Goal: Task Accomplishment & Management: Manage account settings

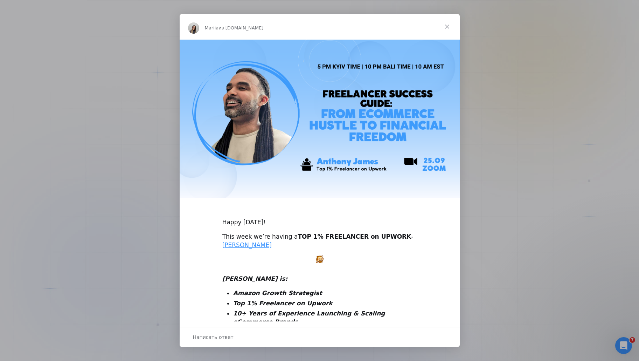
click at [448, 27] on span "Закрыть" at bounding box center [447, 26] width 25 height 25
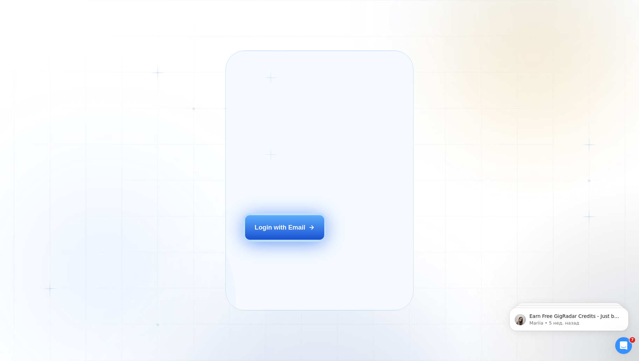
click at [296, 233] on button "Login with Email" at bounding box center [284, 227] width 79 height 25
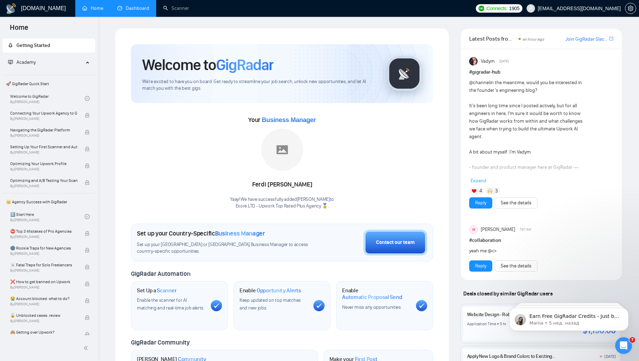
click at [130, 9] on link "Dashboard" at bounding box center [133, 8] width 32 height 6
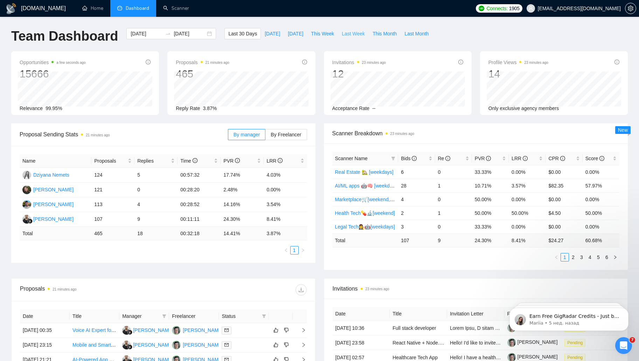
click at [347, 35] on span "Last Week" at bounding box center [353, 34] width 23 height 8
type input "[DATE]"
click at [320, 31] on span "This Week" at bounding box center [322, 34] width 23 height 8
type input "[DATE]"
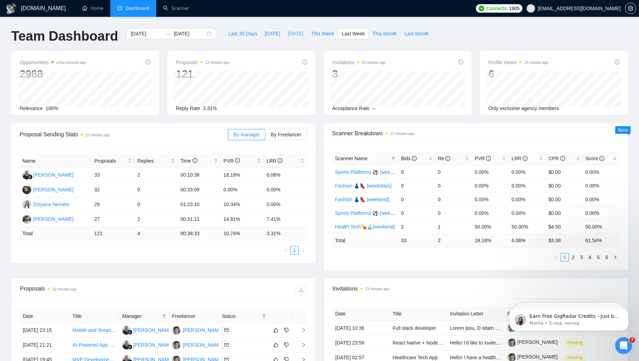
type input "[DATE]"
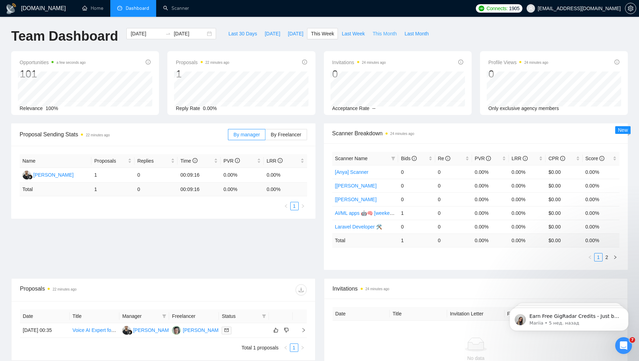
click at [381, 33] on span "This Month" at bounding box center [385, 34] width 24 height 8
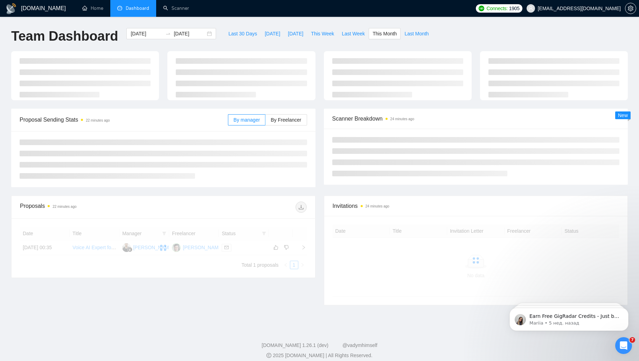
type input "[DATE]"
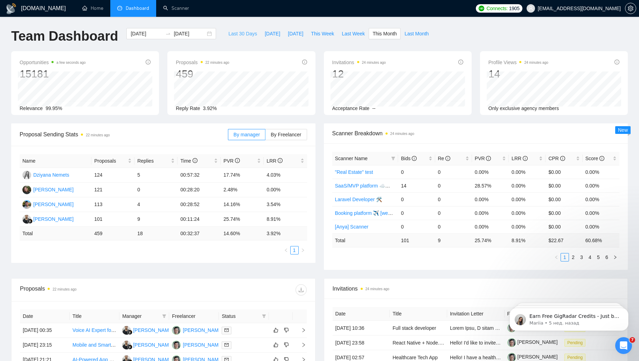
click at [237, 35] on span "Last 30 Days" at bounding box center [242, 34] width 29 height 8
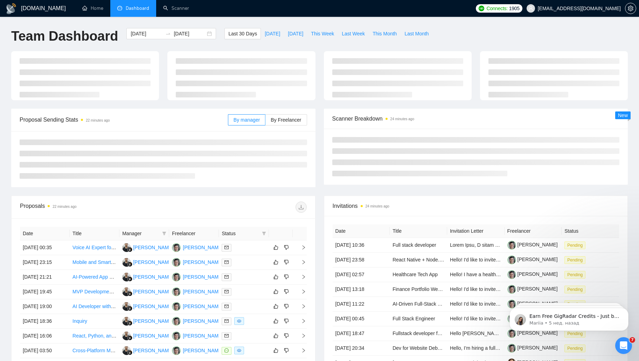
type input "[DATE]"
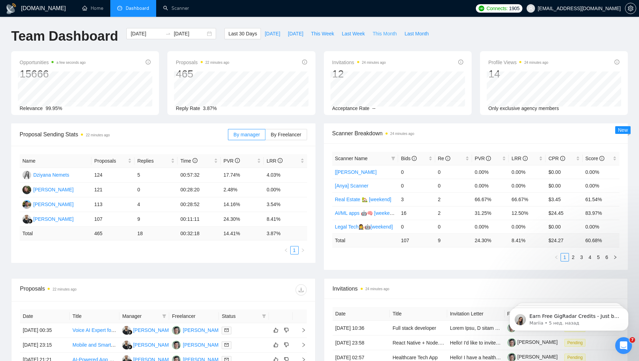
drag, startPoint x: 380, startPoint y: 32, endPoint x: 286, endPoint y: 36, distance: 93.9
click at [379, 32] on span "This Month" at bounding box center [385, 34] width 24 height 8
type input "[DATE]"
click at [236, 34] on span "Last 30 Days" at bounding box center [242, 34] width 29 height 8
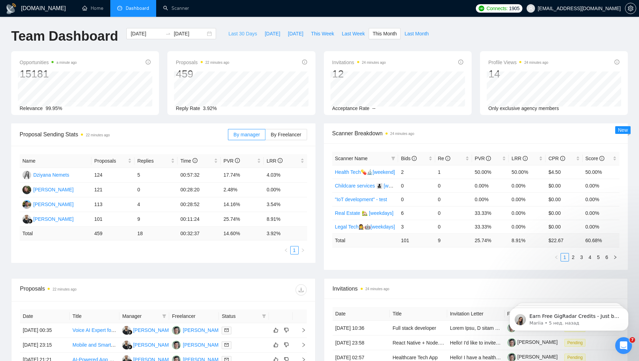
type input "[DATE]"
